Goal: Task Accomplishment & Management: Manage account settings

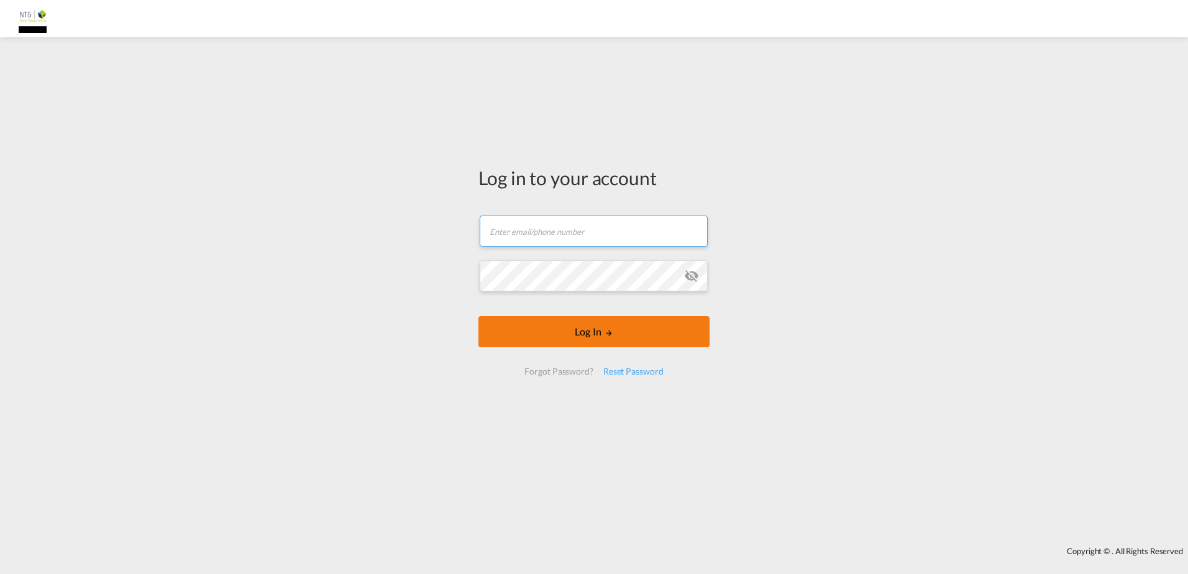
type input "[EMAIL_ADDRESS][DOMAIN_NAME]"
click at [590, 324] on button "Log In" at bounding box center [593, 331] width 231 height 31
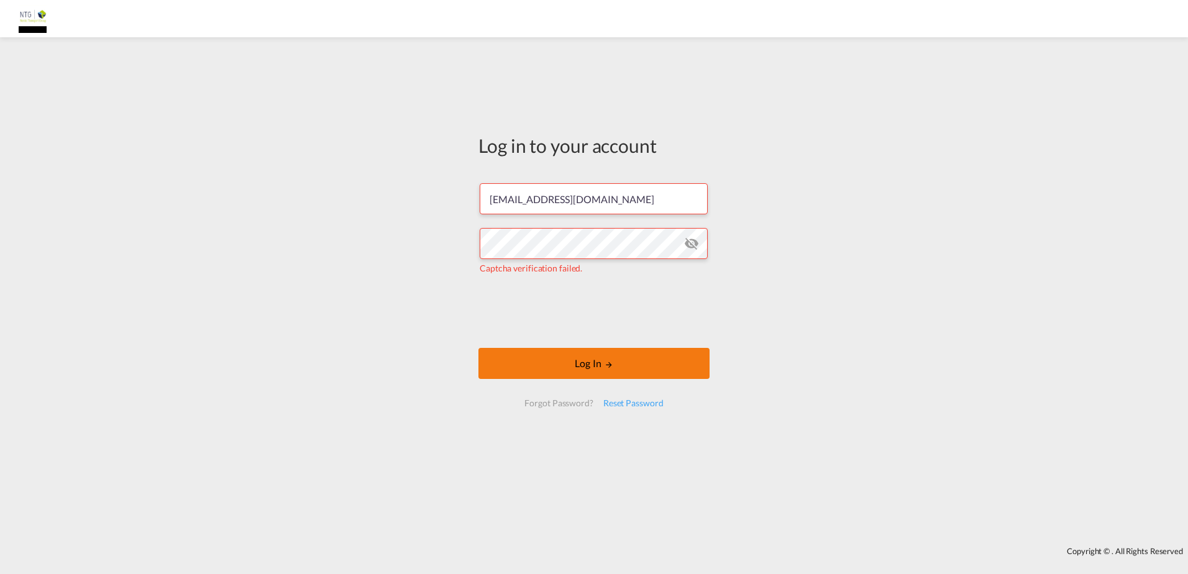
click at [577, 366] on button "Log In" at bounding box center [593, 363] width 231 height 31
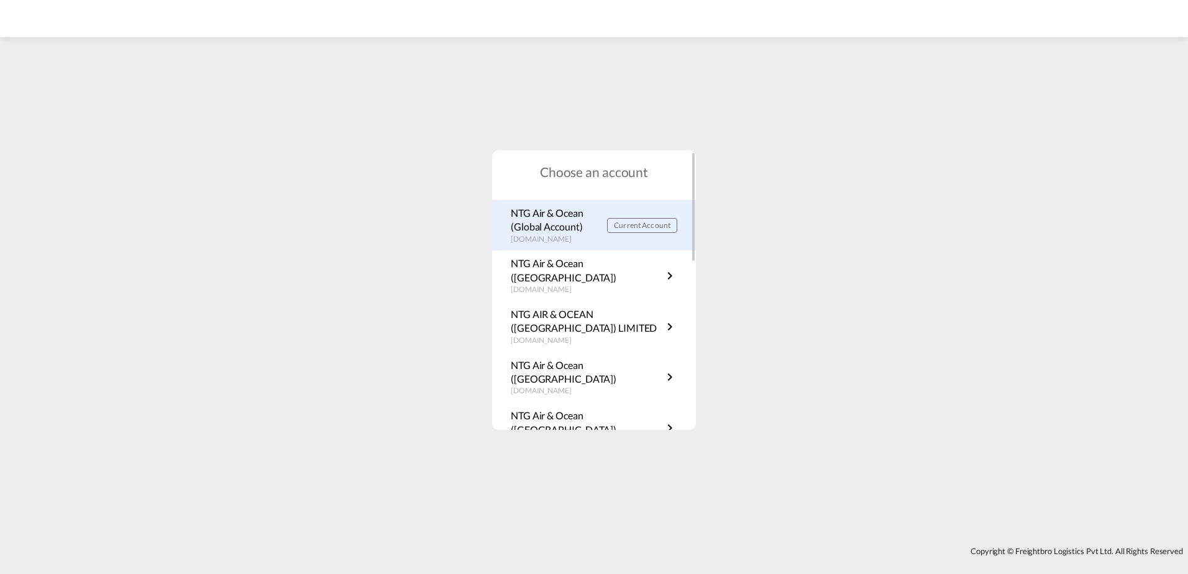
click at [551, 235] on p "rates.ntgairocean.com" at bounding box center [559, 239] width 96 height 11
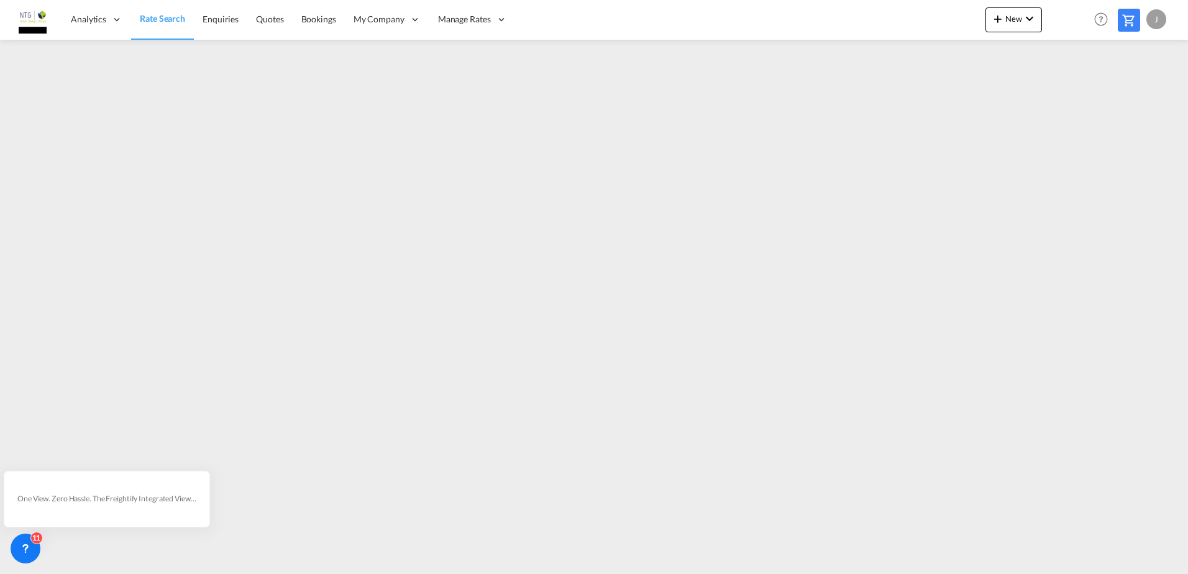
click at [1149, 16] on div "J" at bounding box center [1156, 19] width 20 height 20
click at [1149, 17] on md-backdrop at bounding box center [594, 287] width 1188 height 574
click at [1149, 17] on div "J" at bounding box center [1156, 19] width 20 height 20
click at [1138, 94] on button "Switch Account" at bounding box center [1133, 95] width 99 height 25
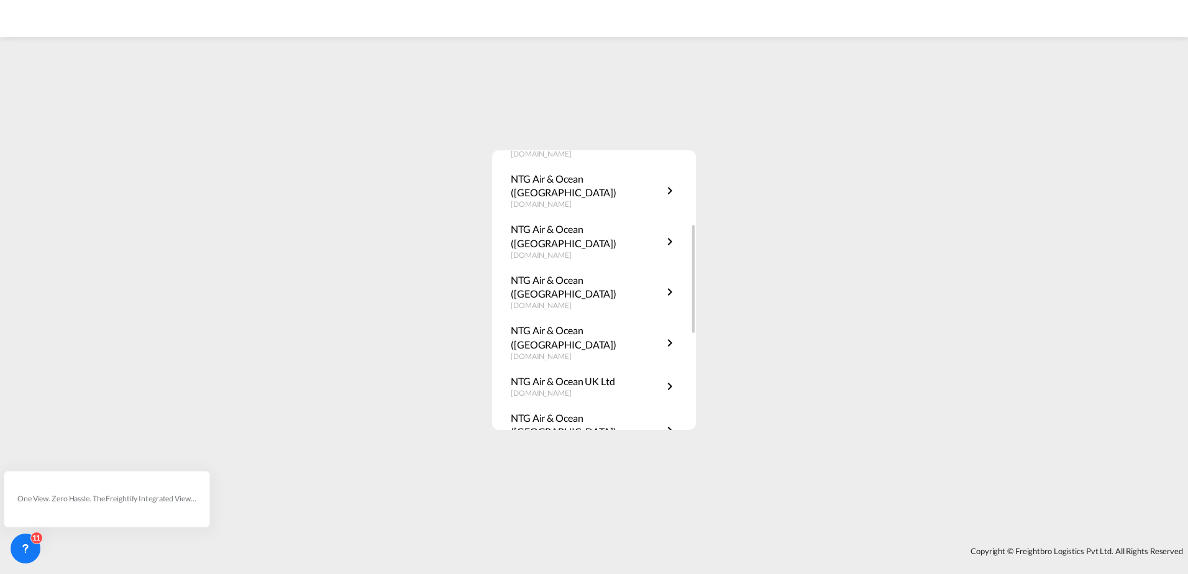
scroll to position [249, 0]
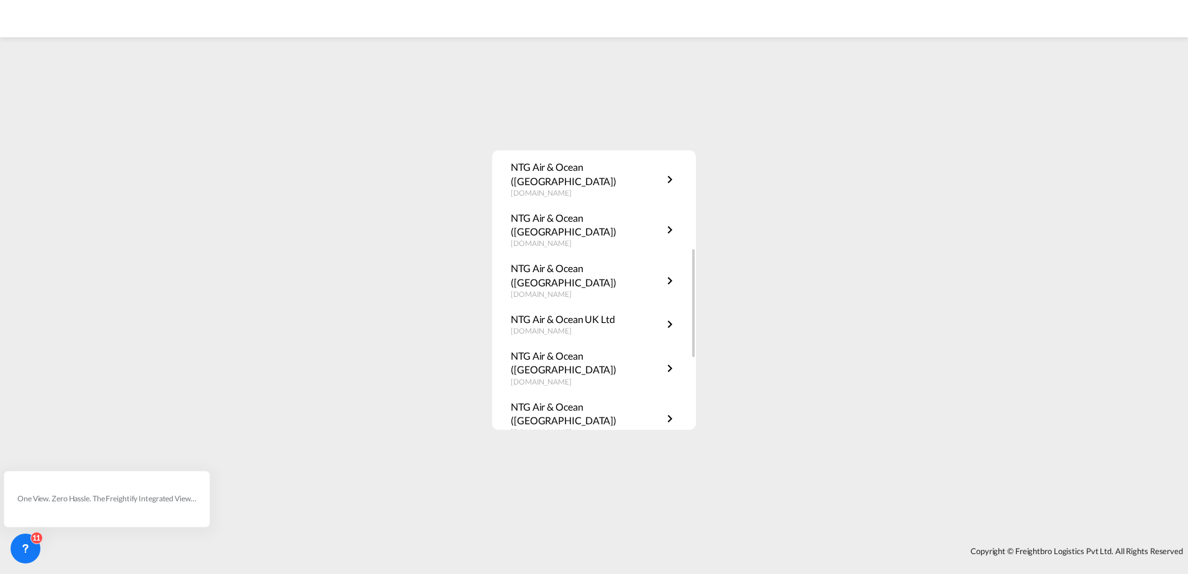
click at [629, 501] on link "NTG Air & Ocean(Finland) fi.rates.ntgairocean.com" at bounding box center [594, 520] width 167 height 39
